Goal: Find specific page/section: Find specific page/section

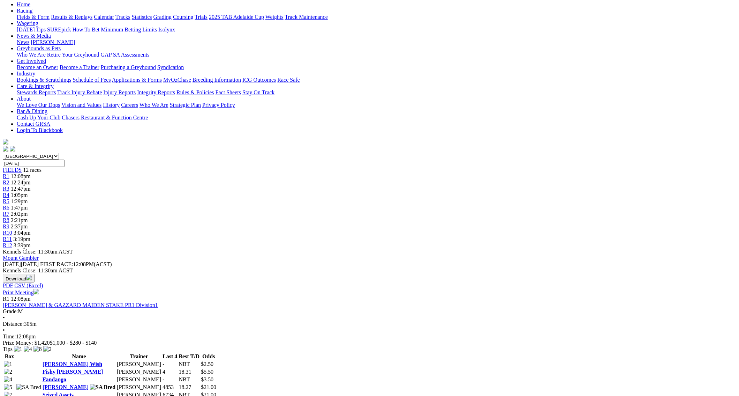
scroll to position [56, 0]
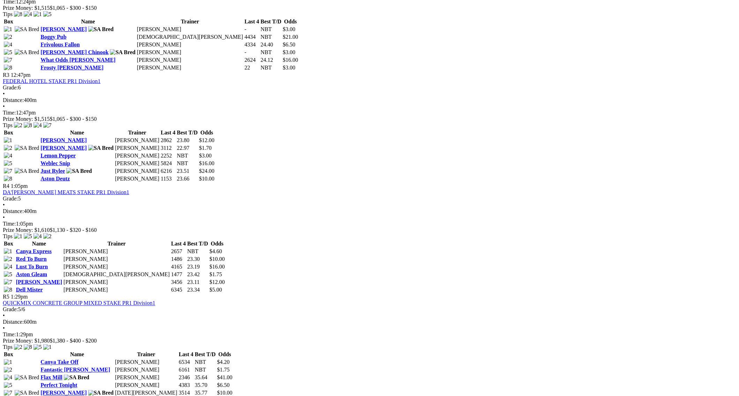
scroll to position [558, 0]
